Goal: Information Seeking & Learning: Learn about a topic

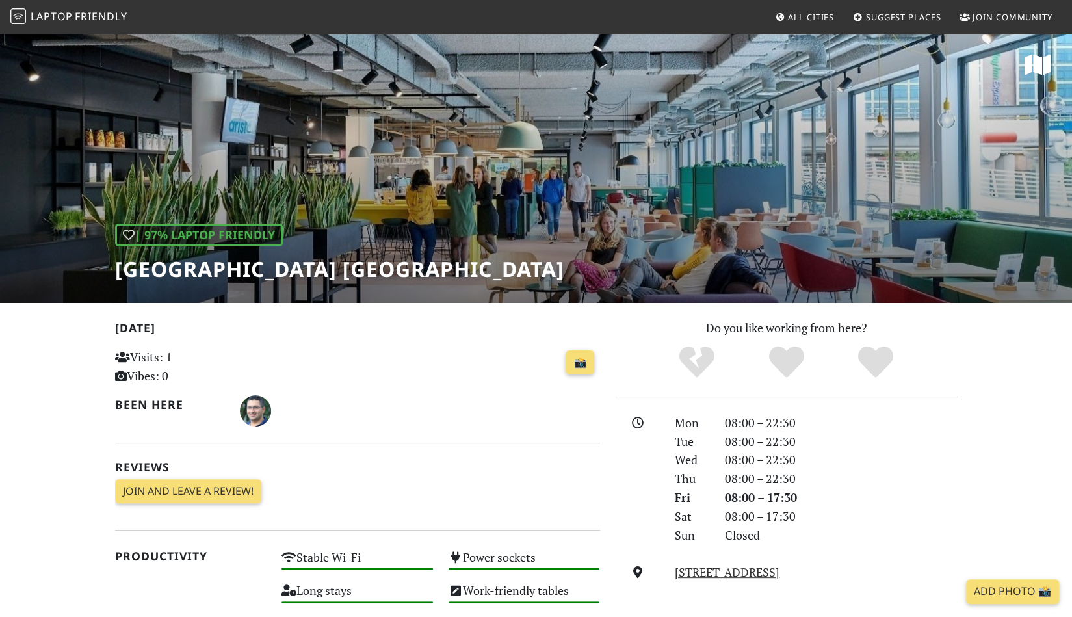
click at [79, 24] on link "Laptop Friendly" at bounding box center [68, 17] width 117 height 23
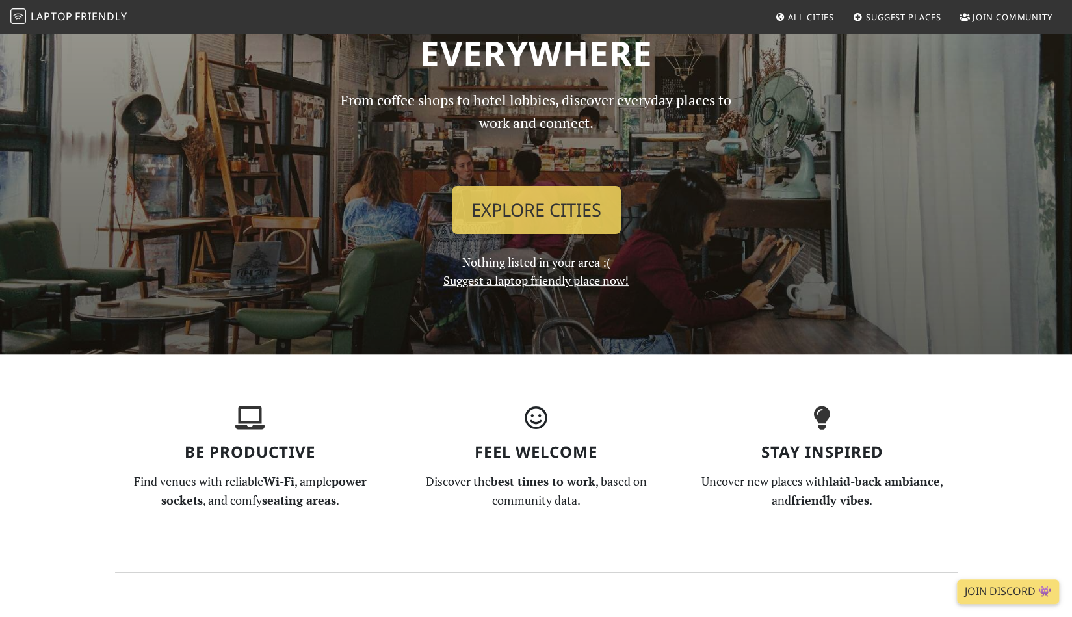
scroll to position [180, 0]
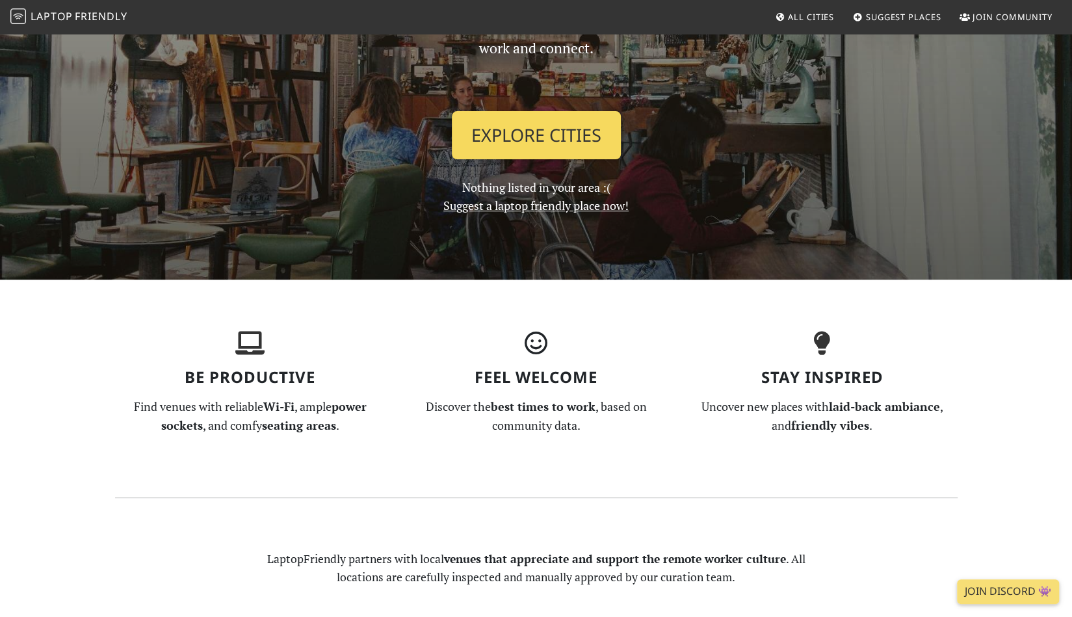
click at [524, 135] on link "Explore Cities" at bounding box center [536, 135] width 169 height 48
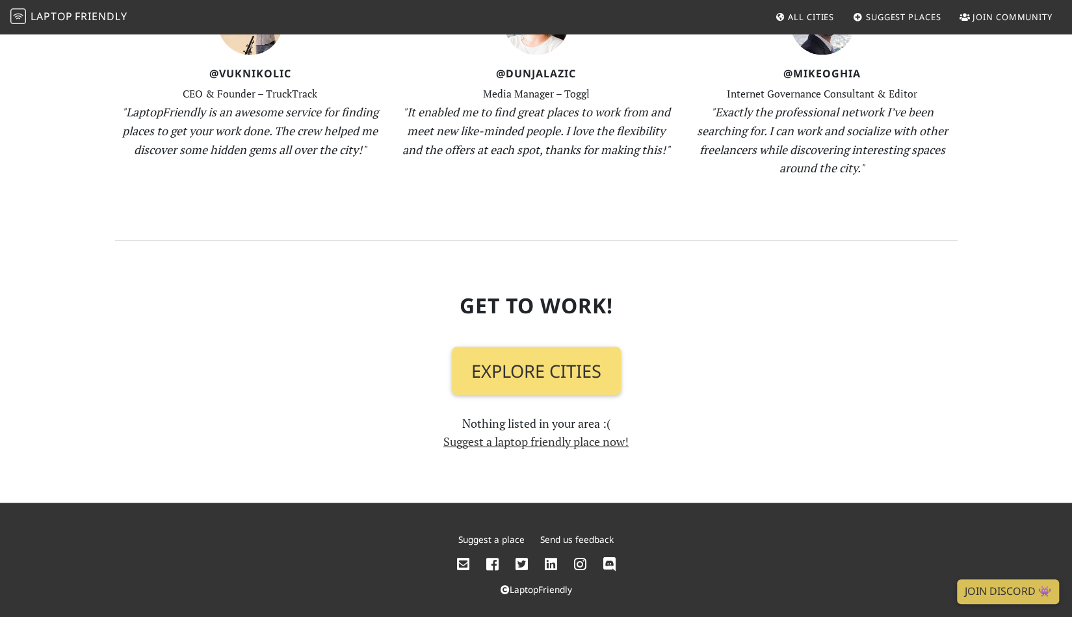
scroll to position [1351, 0]
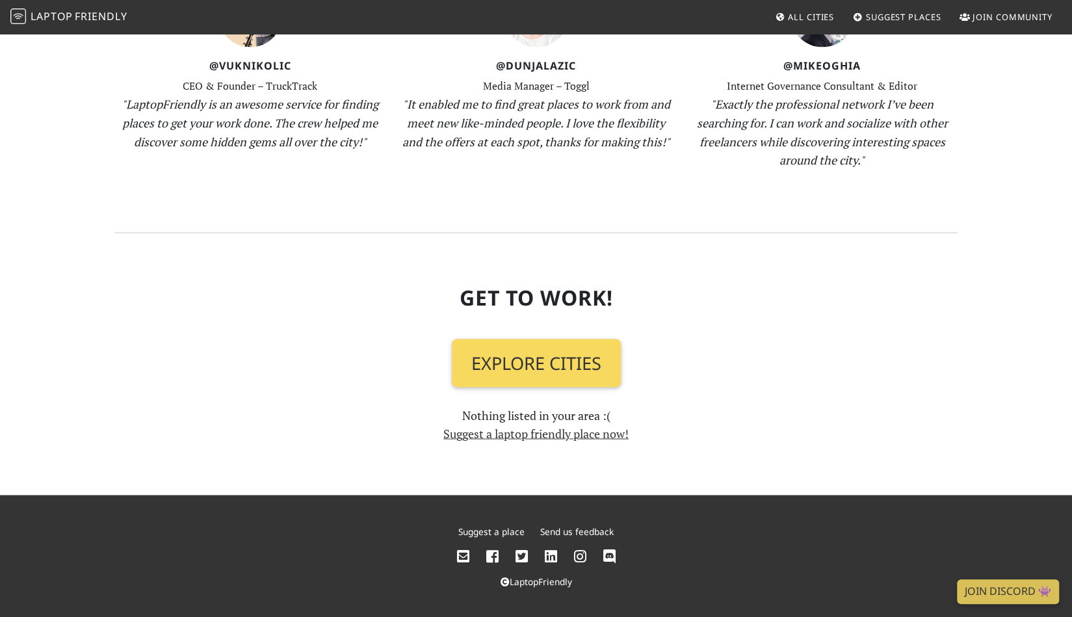
click at [577, 374] on link "Explore Cities" at bounding box center [536, 363] width 169 height 48
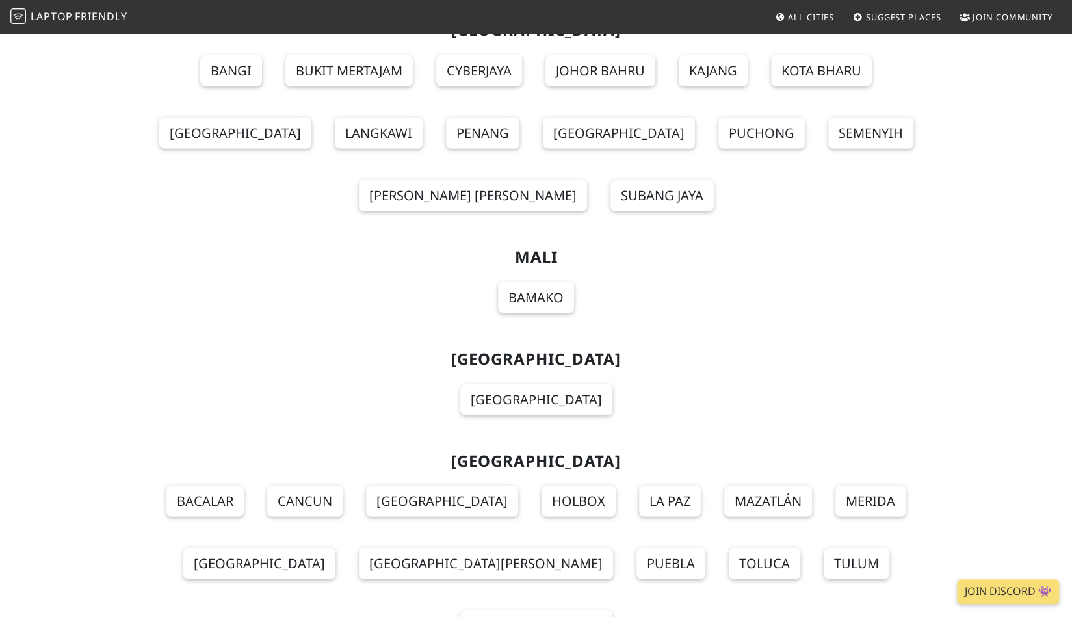
scroll to position [8689, 0]
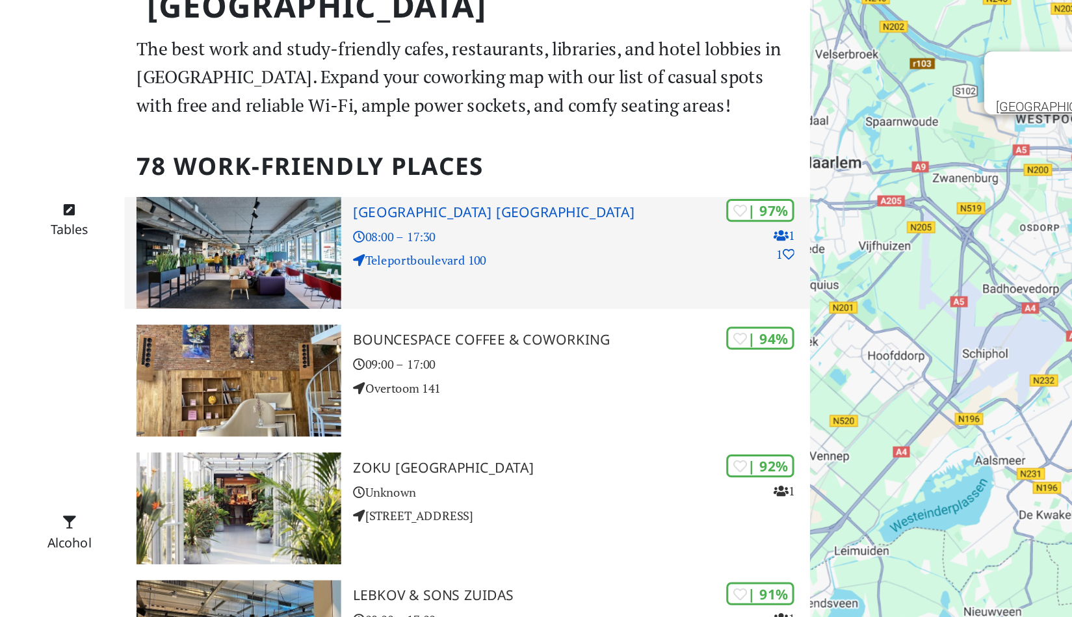
click at [508, 193] on div "| 97% 1 1 Aristo Meeting Center Amsterdam 08:00 – 17:30 Teleportboulevard 100" at bounding box center [566, 211] width 298 height 73
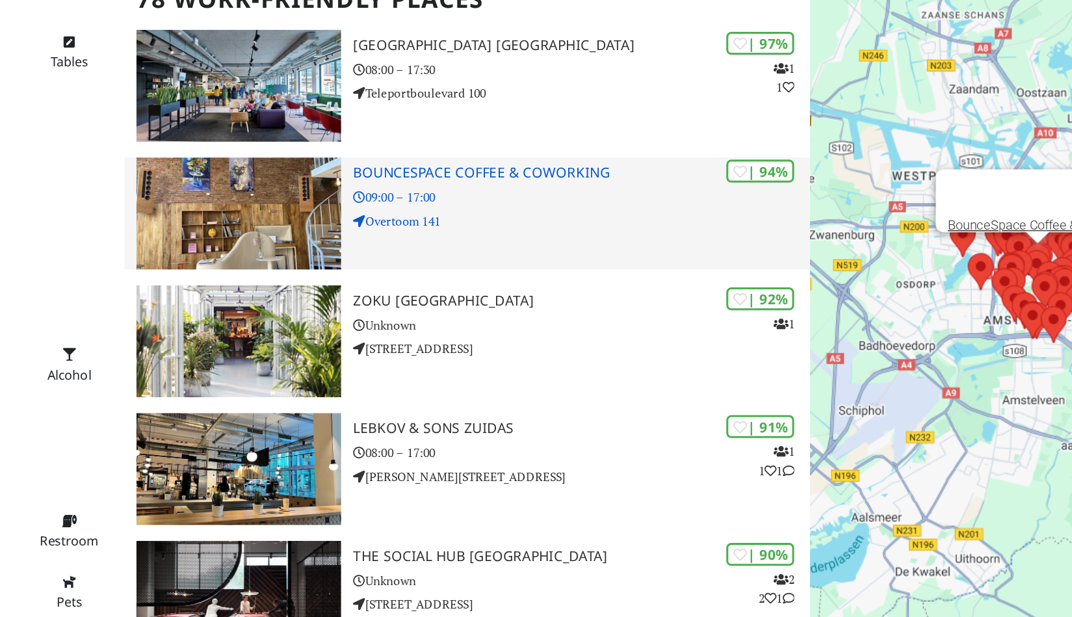
click at [562, 267] on h3 "BounceSpace Coffee & Coworking" at bounding box center [566, 268] width 298 height 11
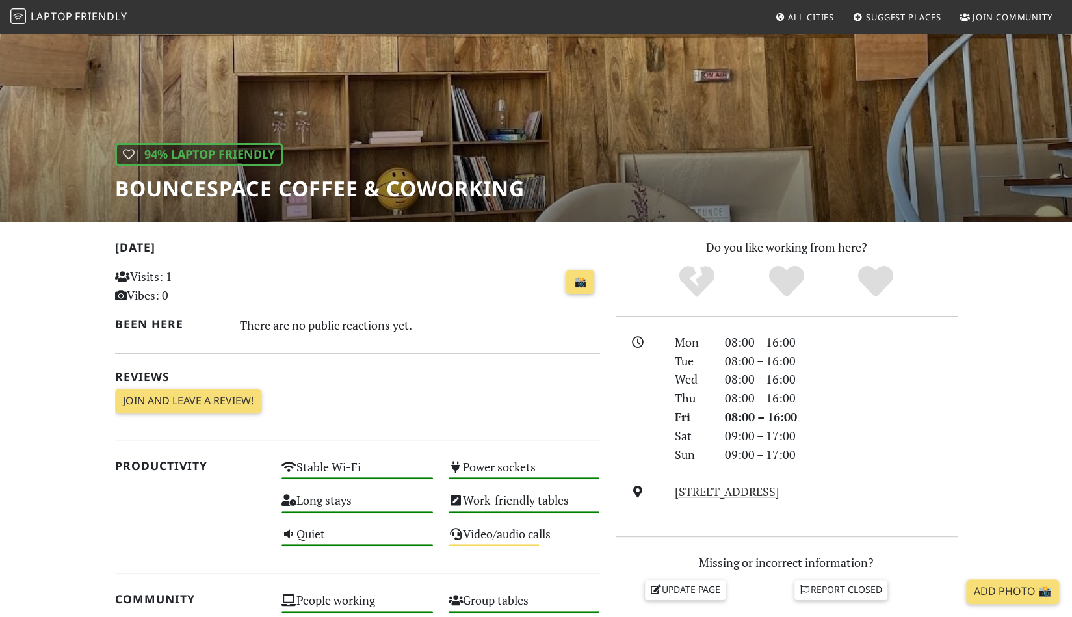
scroll to position [79, 0]
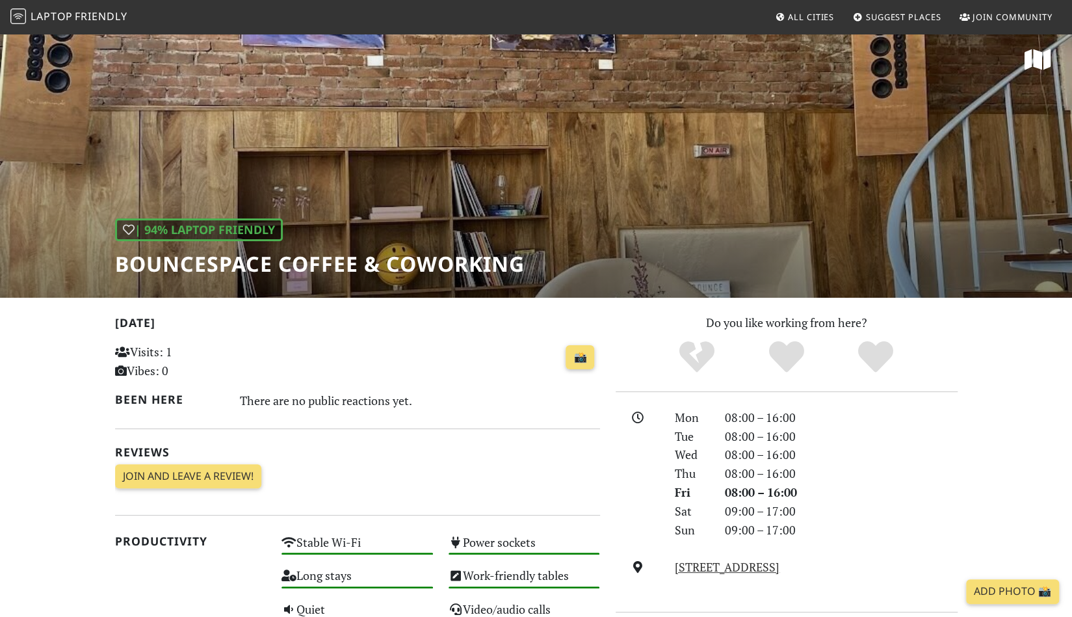
scroll to position [2, 0]
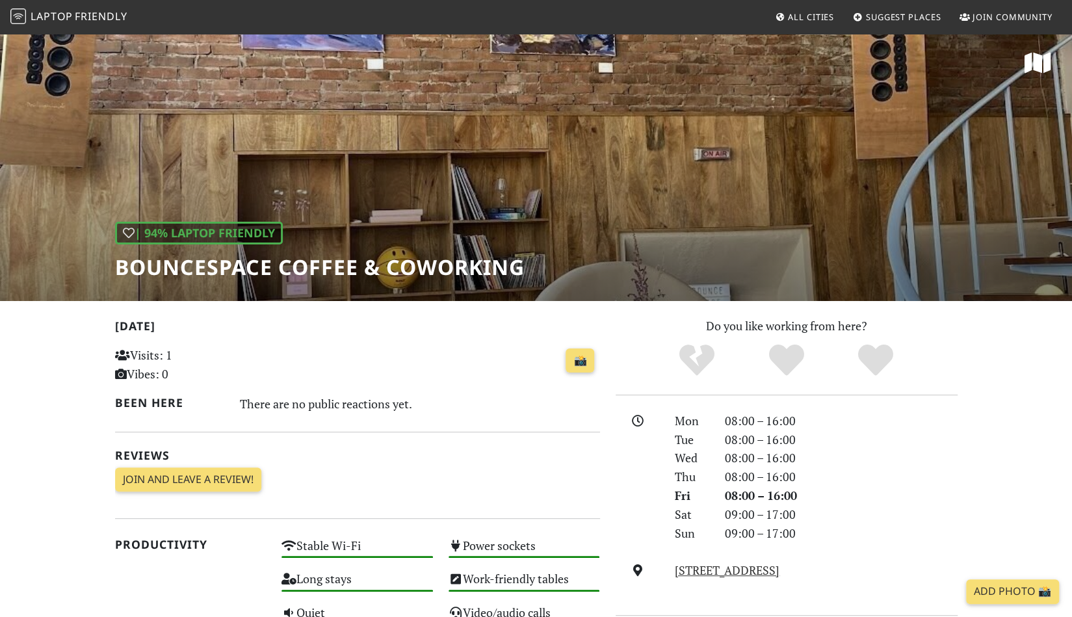
click at [678, 145] on div "| 94% Laptop Friendly BounceSpace Coffee & Coworking" at bounding box center [536, 166] width 1072 height 270
